Goal: Information Seeking & Learning: Check status

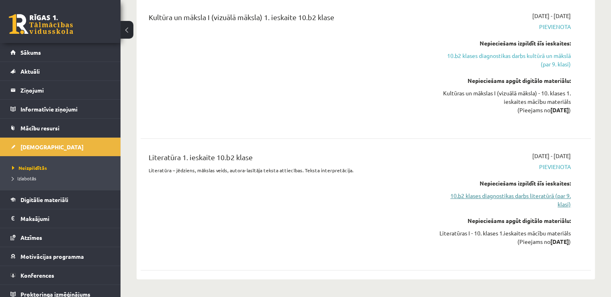
scroll to position [213, 0]
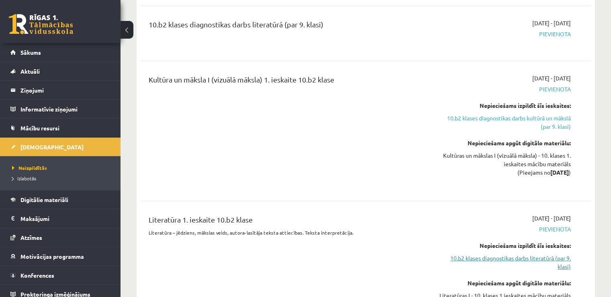
click at [519, 257] on link "10.b2 klases diagnostikas darbs literatūrā (par 9. klasi)" at bounding box center [504, 262] width 133 height 17
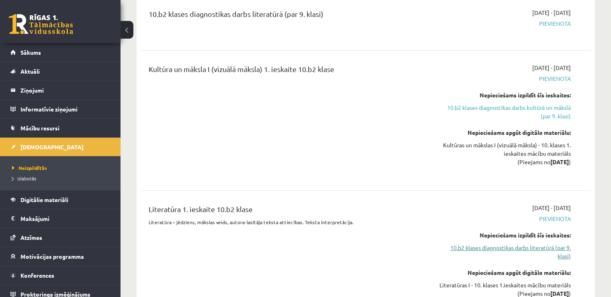
click at [524, 247] on link "10.b2 klases diagnostikas darbs literatūrā (par 9. klasi)" at bounding box center [504, 251] width 133 height 17
click at [564, 248] on link "10.b2 klases diagnostikas darbs literatūrā (par 9. klasi)" at bounding box center [504, 251] width 133 height 17
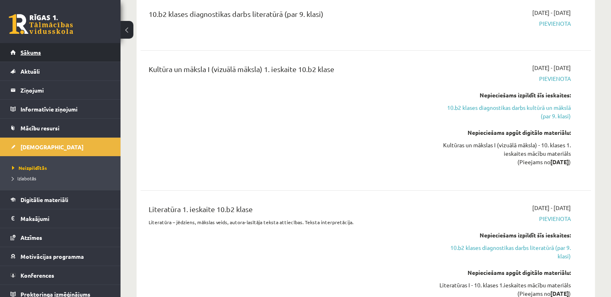
click at [44, 54] on link "Sākums" at bounding box center [60, 52] width 100 height 18
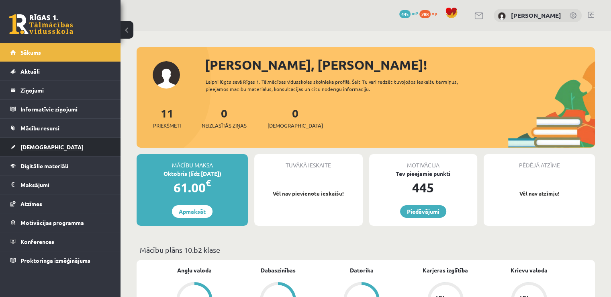
click at [47, 143] on link "[DEMOGRAPHIC_DATA]" at bounding box center [60, 146] width 100 height 18
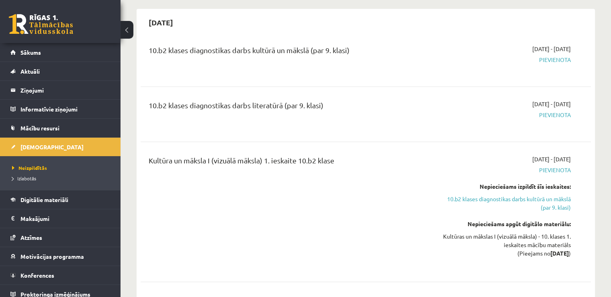
scroll to position [72, 0]
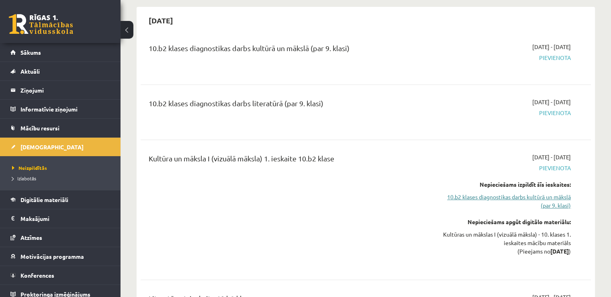
click at [491, 195] on link "10.b2 klases diagnostikas darbs kultūrā un mākslā (par 9. klasi)" at bounding box center [504, 200] width 133 height 17
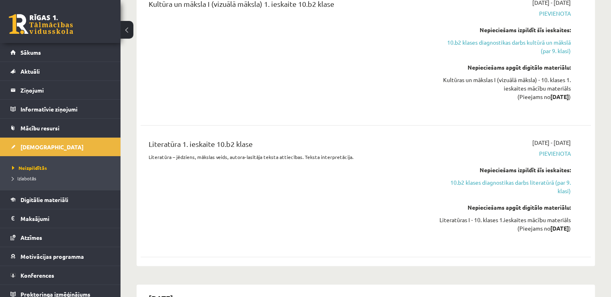
scroll to position [226, 0]
click at [569, 186] on link "10.b2 klases diagnostikas darbs literatūrā (par 9. klasi)" at bounding box center [504, 186] width 133 height 17
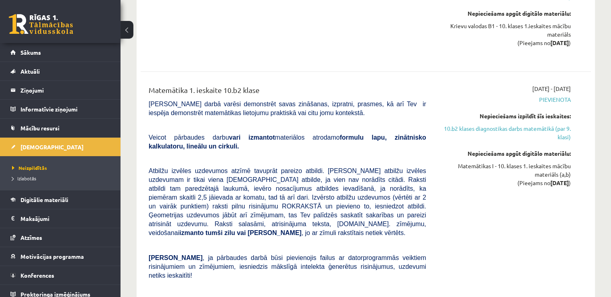
scroll to position [712, 0]
click at [569, 129] on link "10.b2 klases diagnostikas darbs matemātikā (par 9. klasi)" at bounding box center [504, 133] width 133 height 17
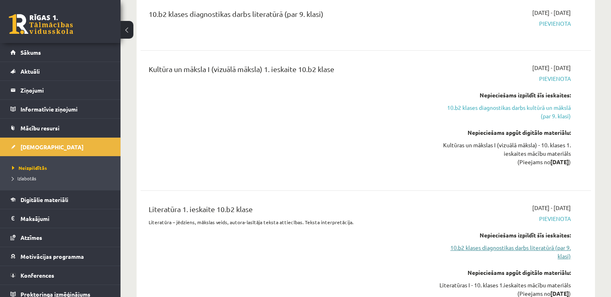
scroll to position [158, 0]
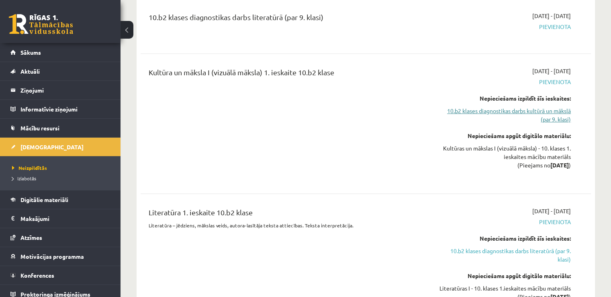
click at [560, 108] on link "10.b2 klases diagnostikas darbs kultūrā un mākslā (par 9. klasi)" at bounding box center [504, 114] width 133 height 17
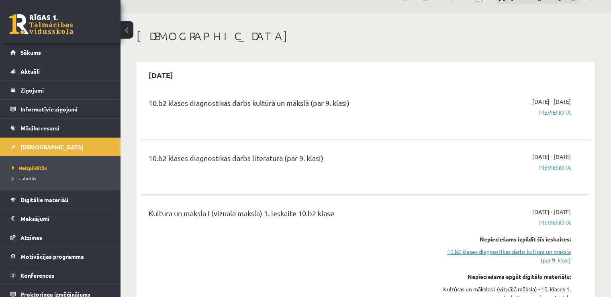
scroll to position [17, 0]
click at [558, 113] on span "Pievienota" at bounding box center [504, 112] width 133 height 8
click at [500, 111] on span "Pievienota" at bounding box center [504, 112] width 133 height 8
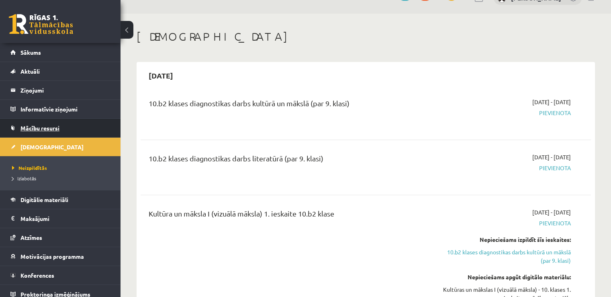
click at [39, 124] on link "Mācību resursi" at bounding box center [60, 128] width 100 height 18
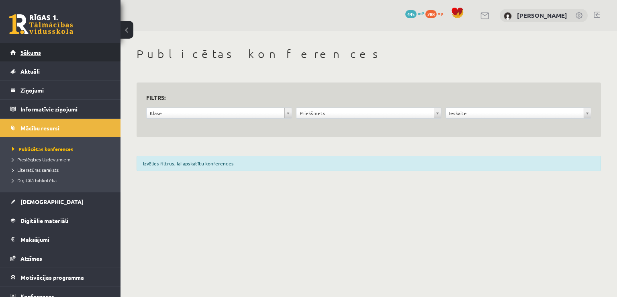
click at [38, 53] on span "Sākums" at bounding box center [30, 52] width 20 height 7
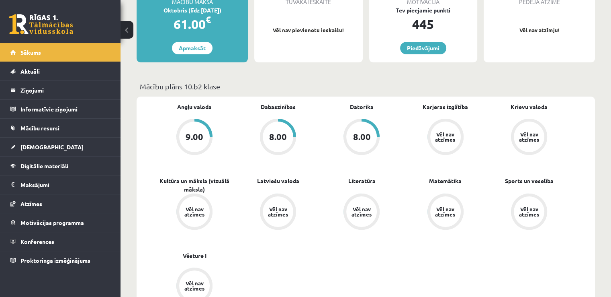
scroll to position [164, 0]
click at [362, 180] on link "Literatūra" at bounding box center [361, 180] width 27 height 8
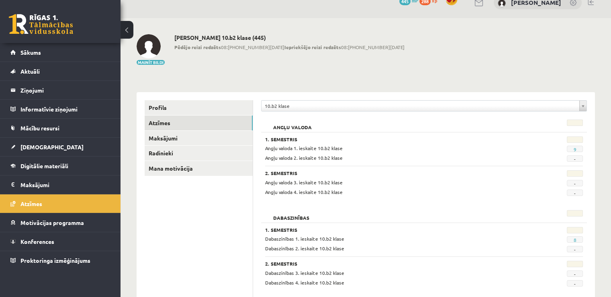
scroll to position [15, 0]
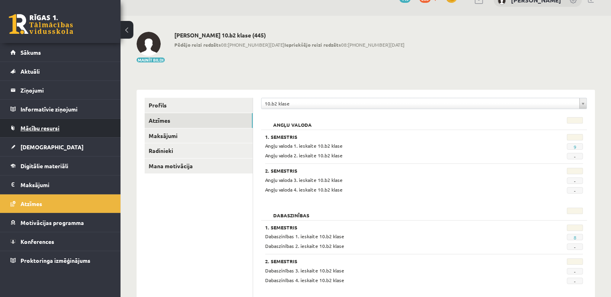
click at [33, 127] on span "Mācību resursi" at bounding box center [39, 127] width 39 height 7
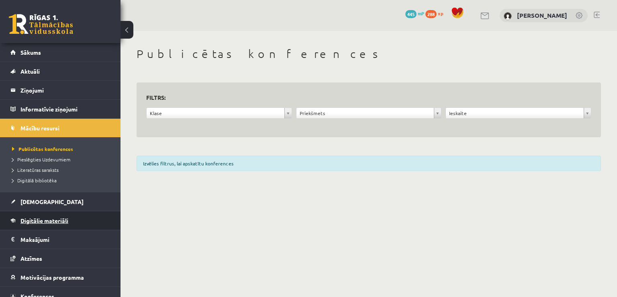
scroll to position [27, 0]
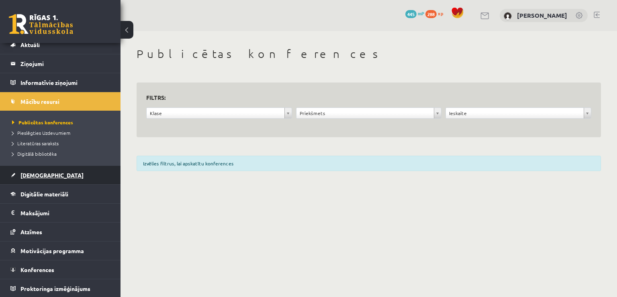
click at [30, 176] on span "[DEMOGRAPHIC_DATA]" at bounding box center [51, 174] width 63 height 7
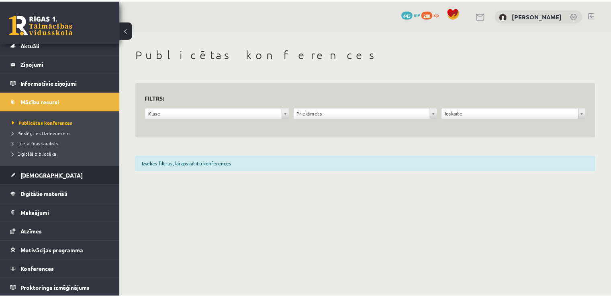
scroll to position [6, 0]
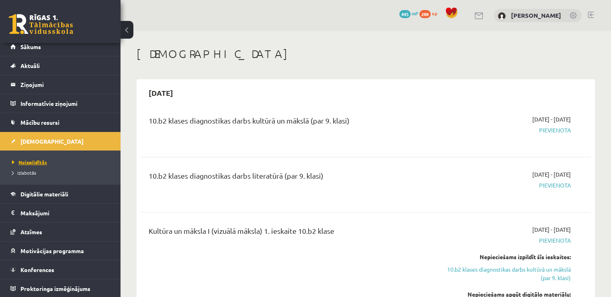
click at [33, 160] on span "Neizpildītās" at bounding box center [29, 162] width 35 height 6
click at [29, 171] on span "Izlabotās" at bounding box center [24, 172] width 24 height 6
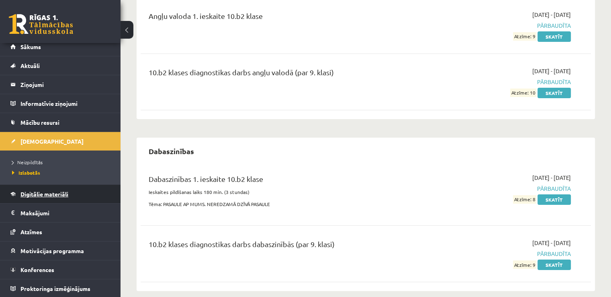
scroll to position [105, 0]
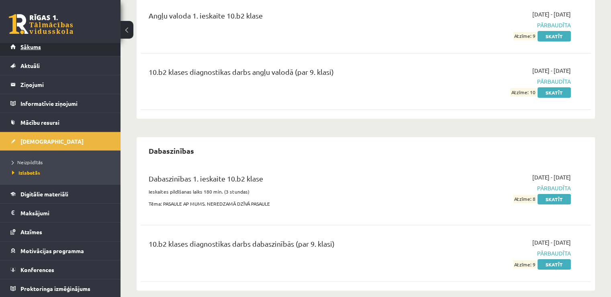
click at [33, 49] on span "Sākums" at bounding box center [30, 46] width 20 height 7
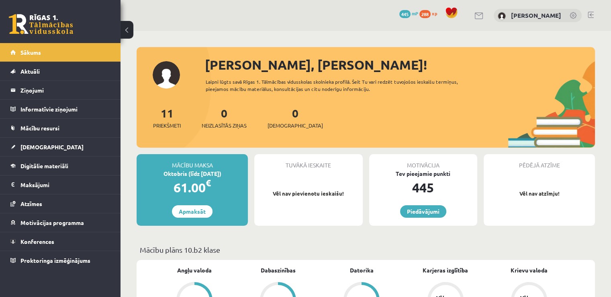
click at [304, 190] on p "Vēl nav pievienotu ieskaišu!" at bounding box center [308, 193] width 100 height 8
click at [27, 68] on span "Aktuāli" at bounding box center [29, 71] width 19 height 7
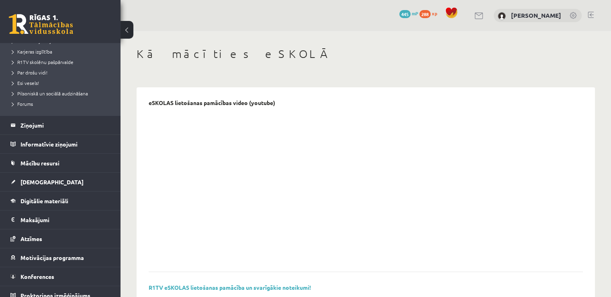
scroll to position [143, 0]
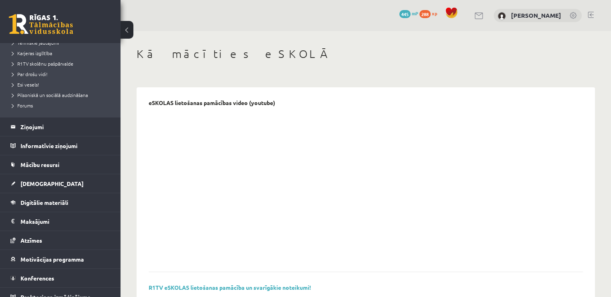
click at [29, 123] on legend "Ziņojumi 0" at bounding box center [65, 126] width 90 height 18
